Goal: Task Accomplishment & Management: Manage account settings

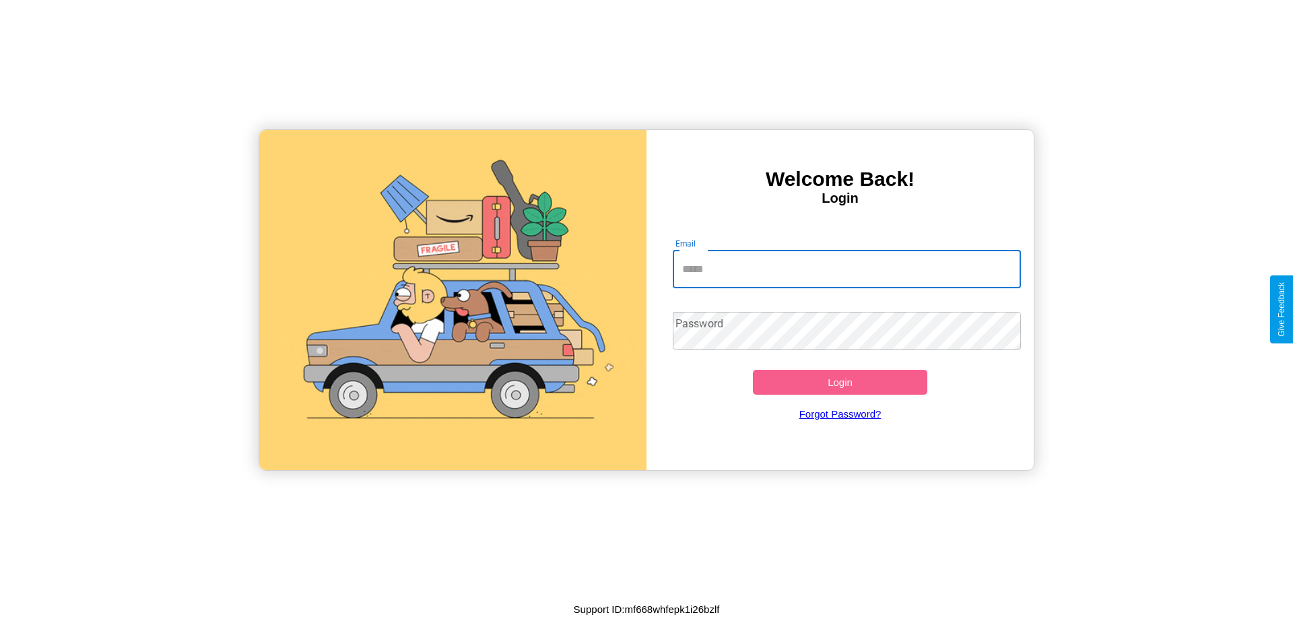
click at [846, 269] on input "Email" at bounding box center [847, 269] width 349 height 38
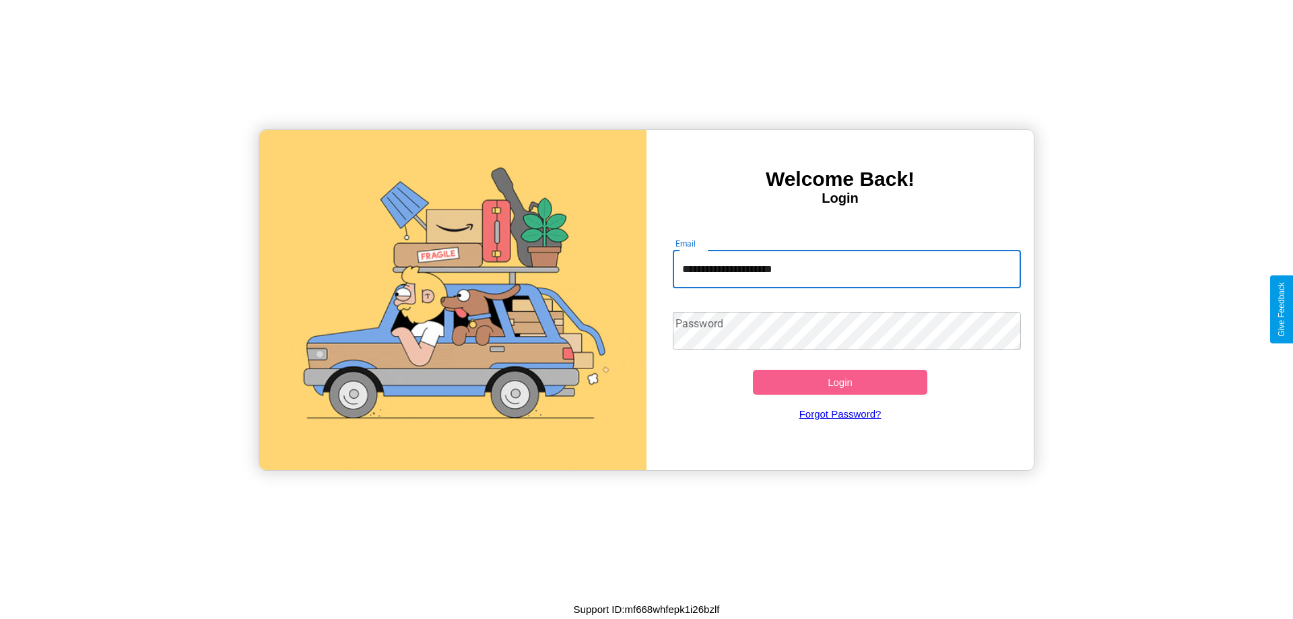
type input "**********"
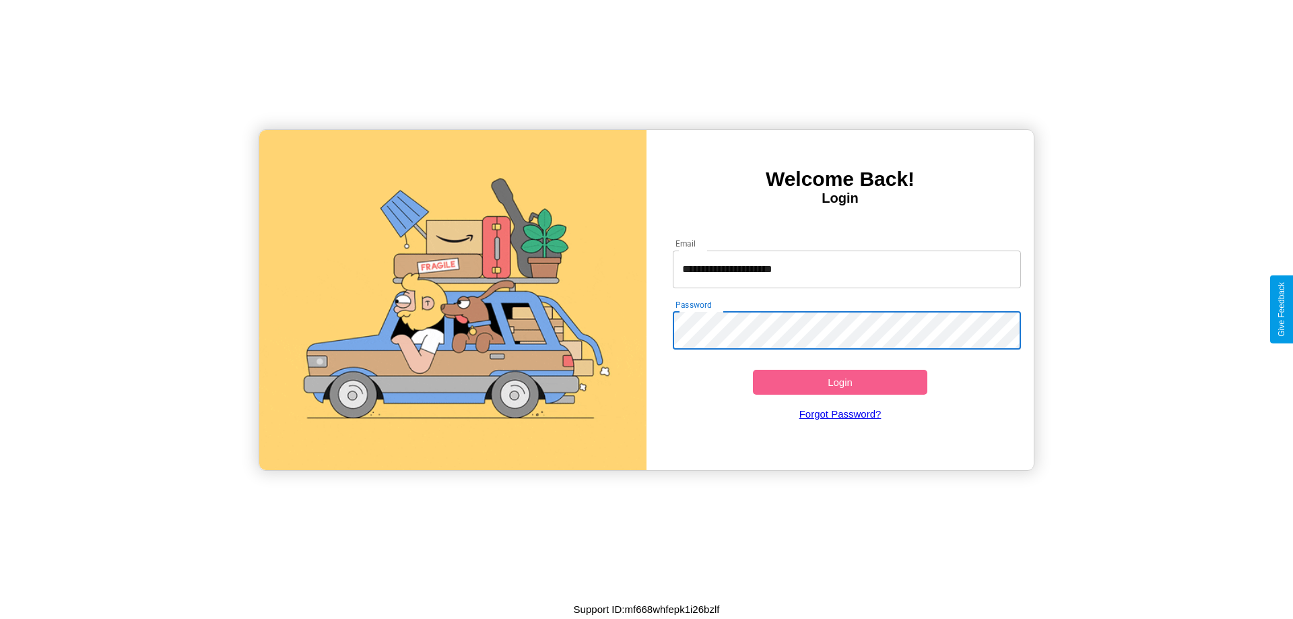
click at [840, 382] on button "Login" at bounding box center [840, 382] width 174 height 25
